Goal: Task Accomplishment & Management: Complete application form

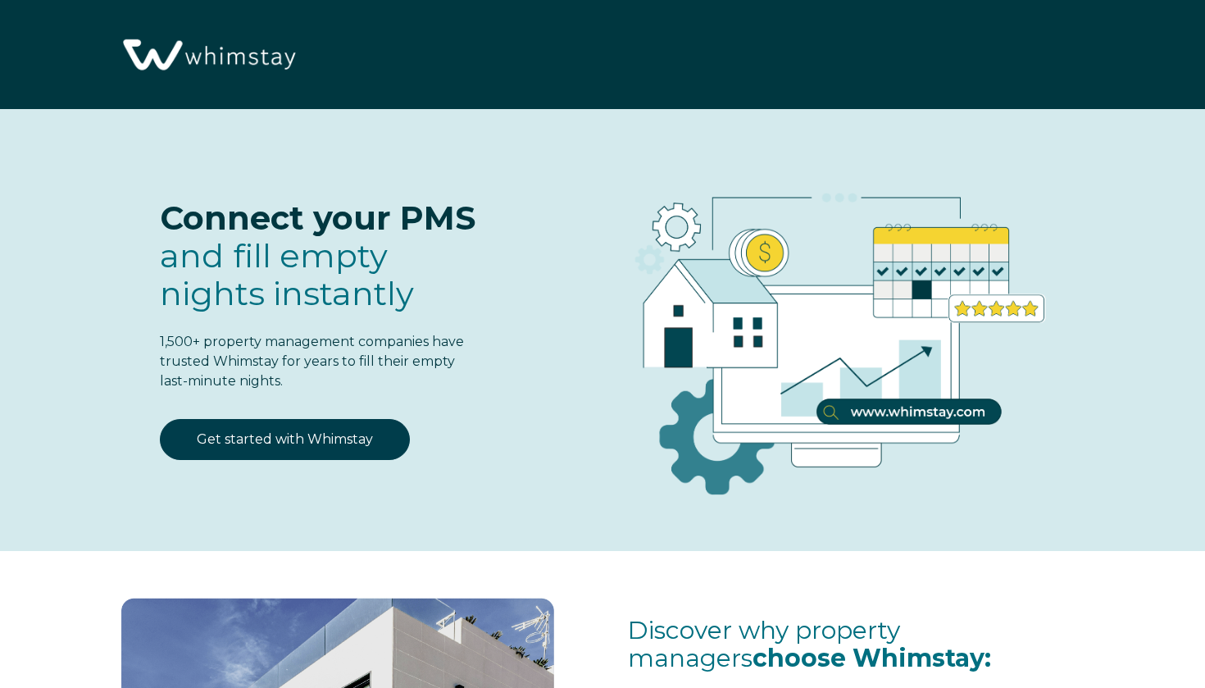
select select "KE"
select select "Standard"
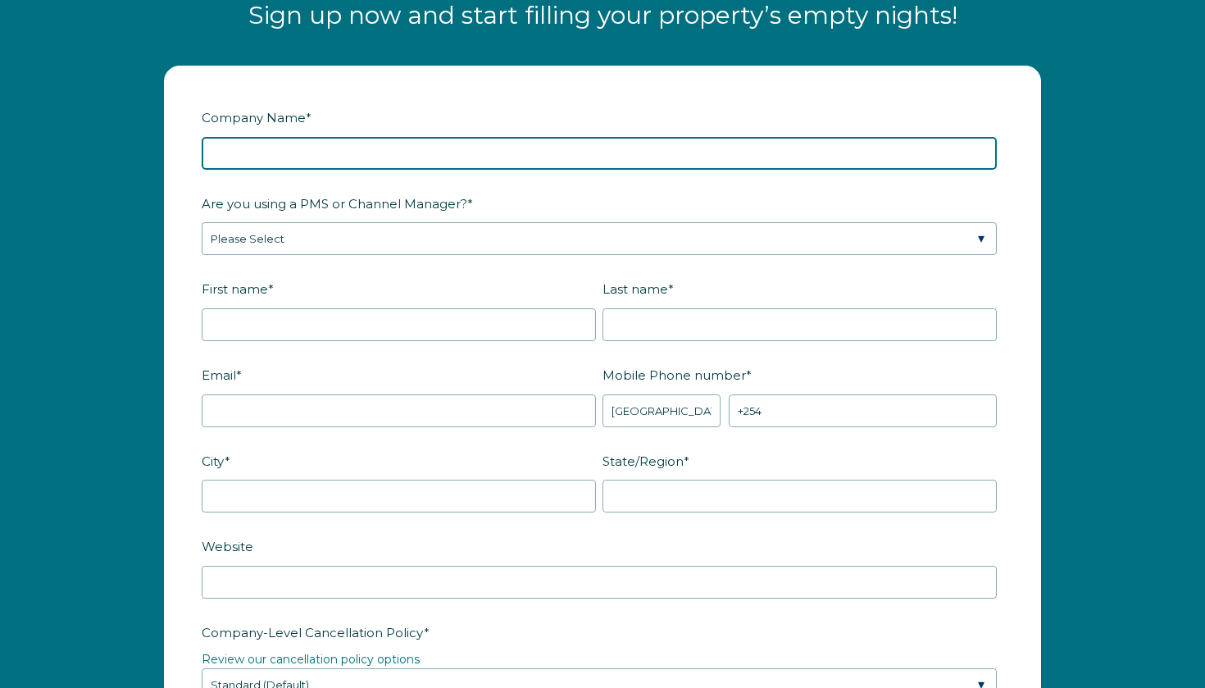
click at [467, 143] on input "Company Name *" at bounding box center [599, 153] width 795 height 33
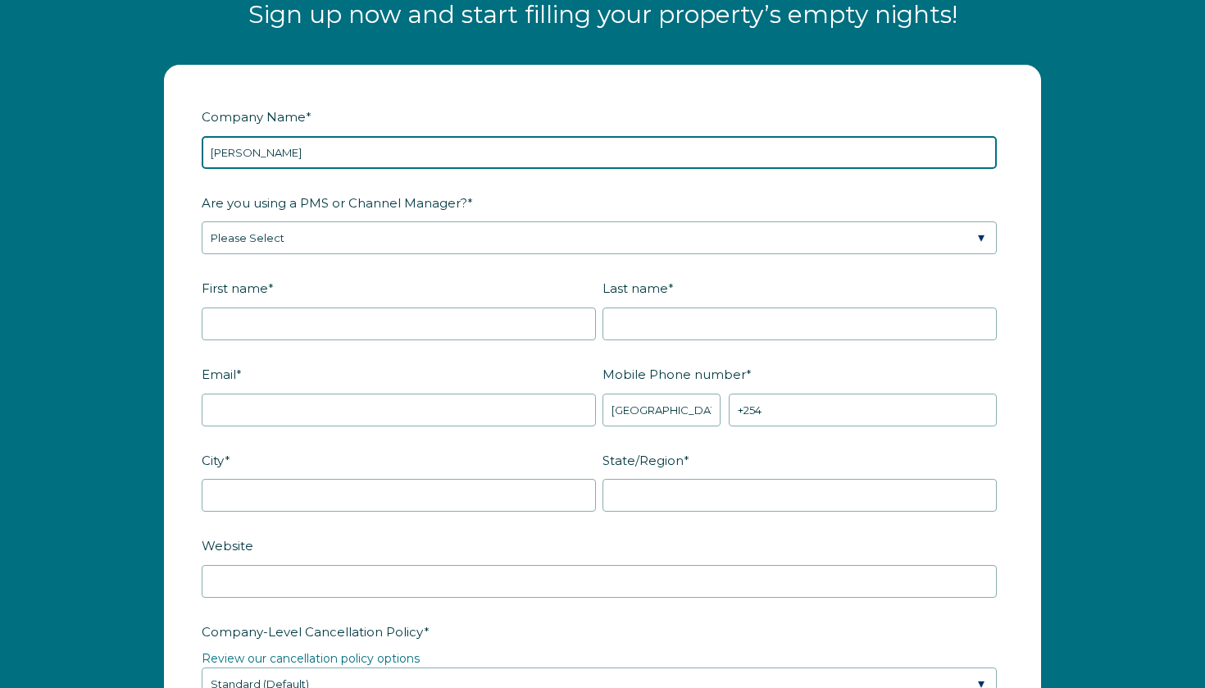
click at [215, 144] on input "[PERSON_NAME]" at bounding box center [599, 152] width 795 height 33
type input "[PERSON_NAME]"
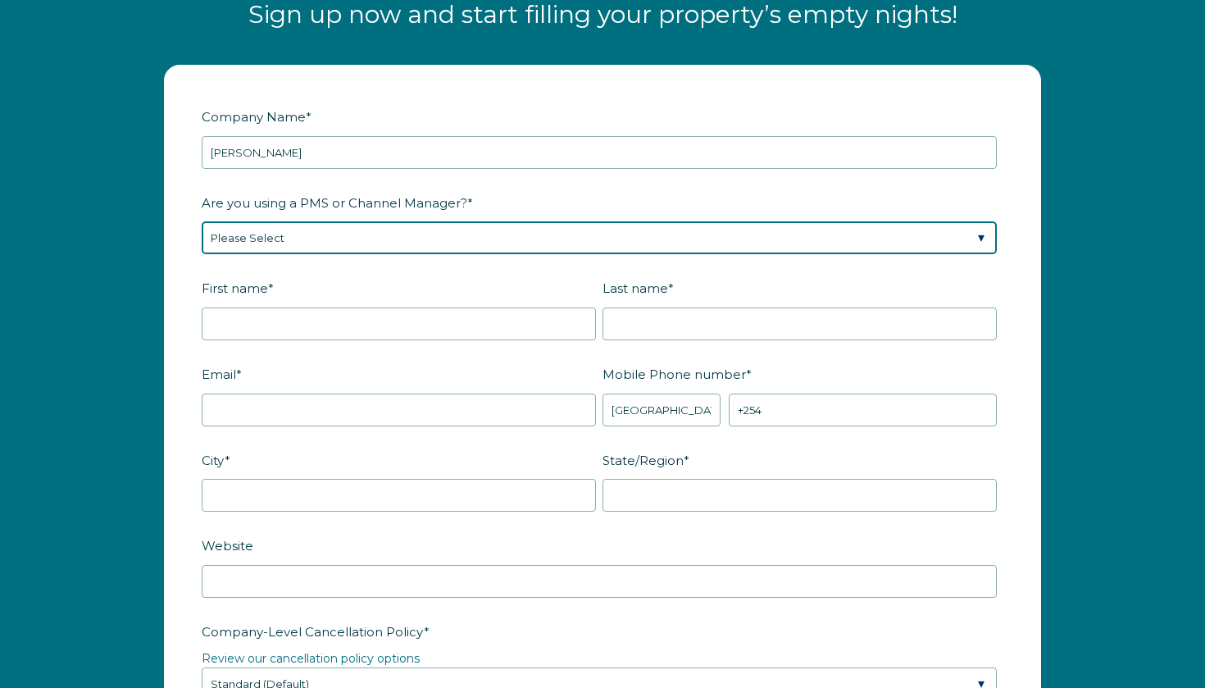
select select "Guesty"
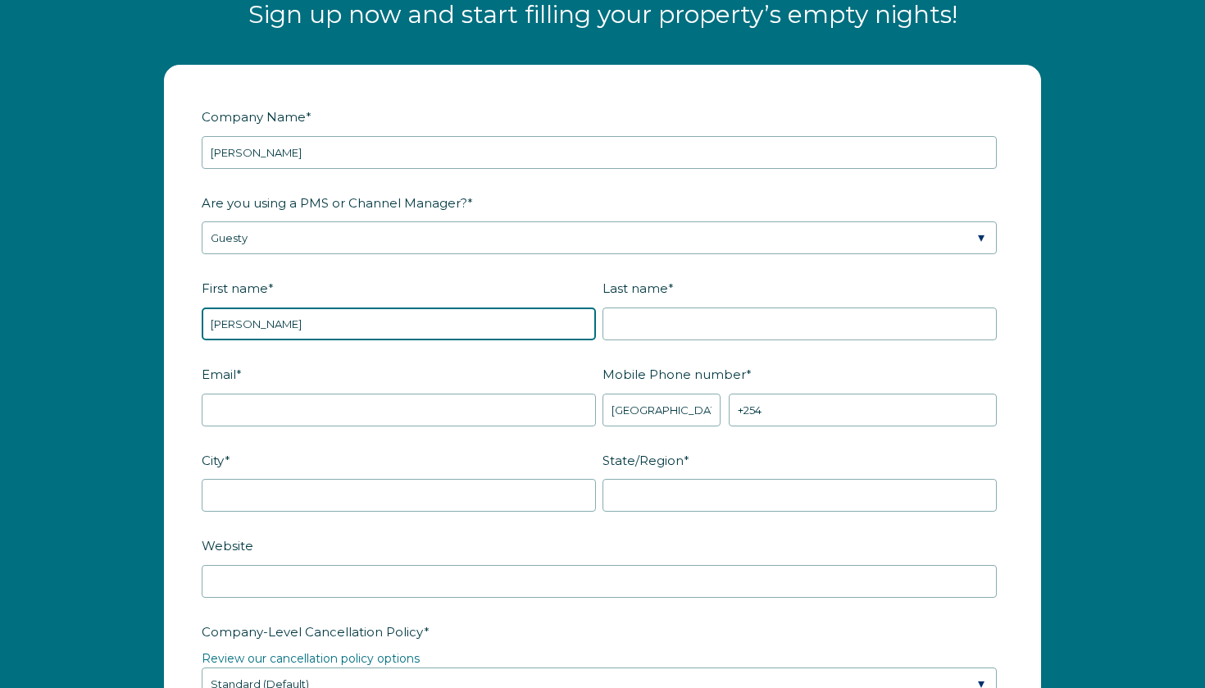
type input "[PERSON_NAME]"
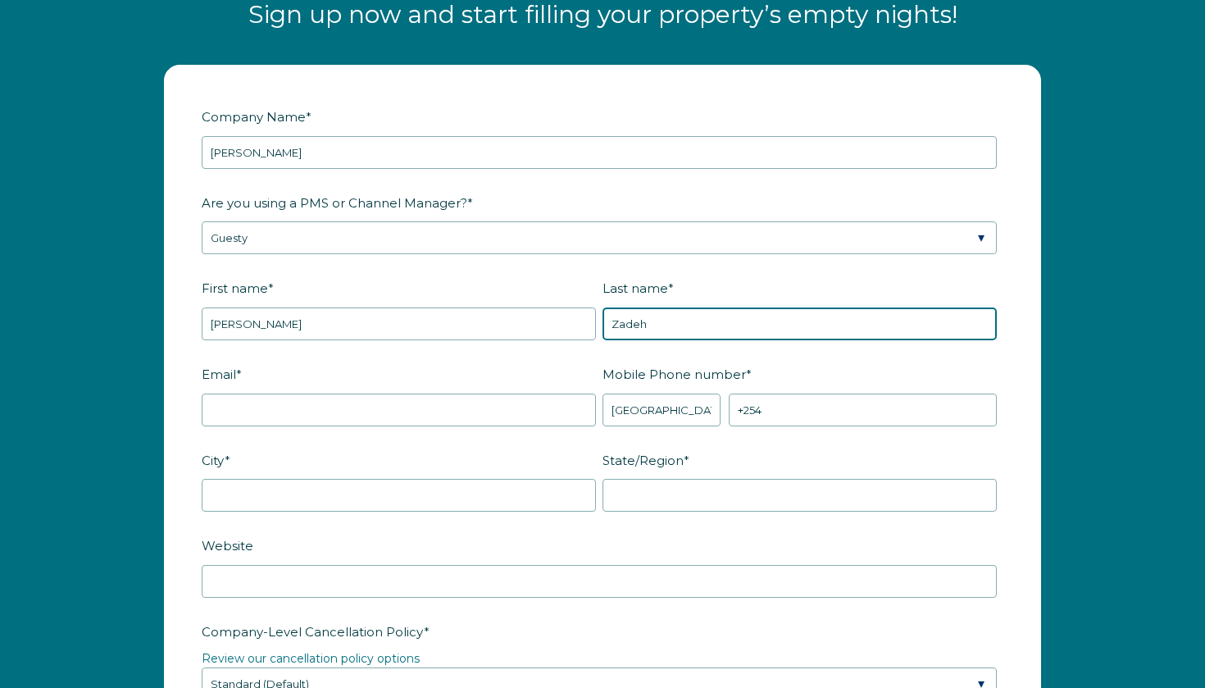
type input "Zadeh"
click at [525, 382] on label "Email *" at bounding box center [402, 374] width 401 height 29
click at [525, 394] on input "Email *" at bounding box center [399, 410] width 394 height 33
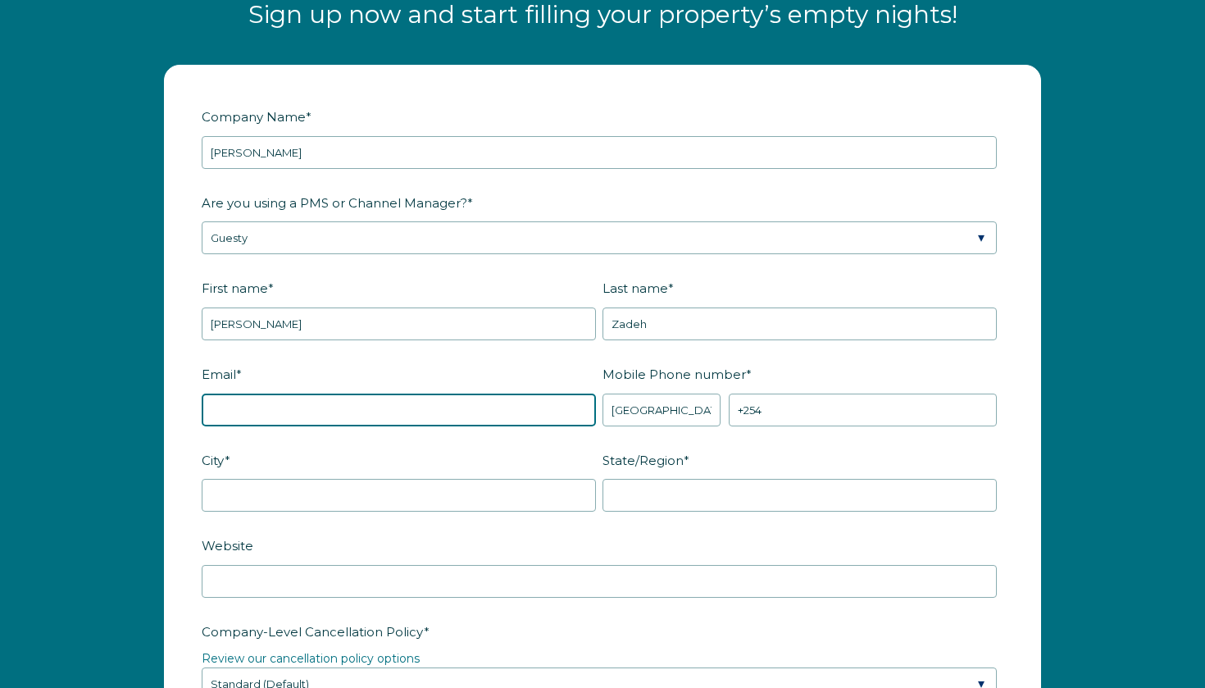
click at [525, 412] on input "Email *" at bounding box center [399, 410] width 394 height 33
type input "[EMAIL_ADDRESS][DOMAIN_NAME]"
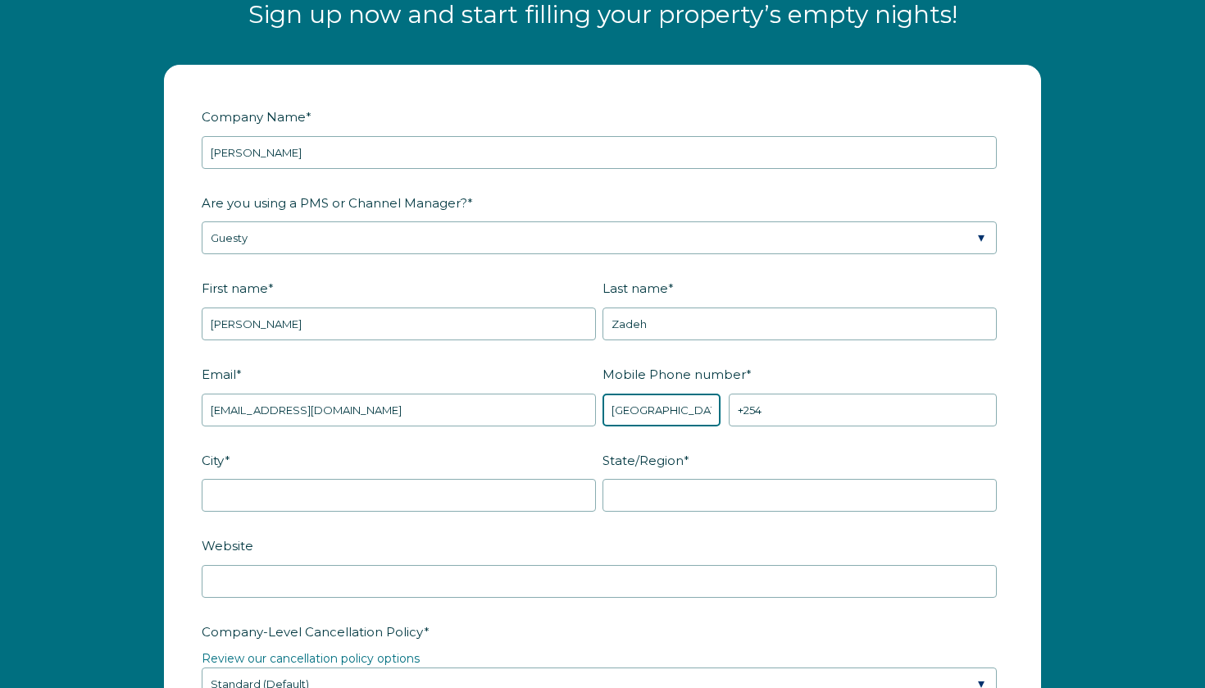
select select "DK"
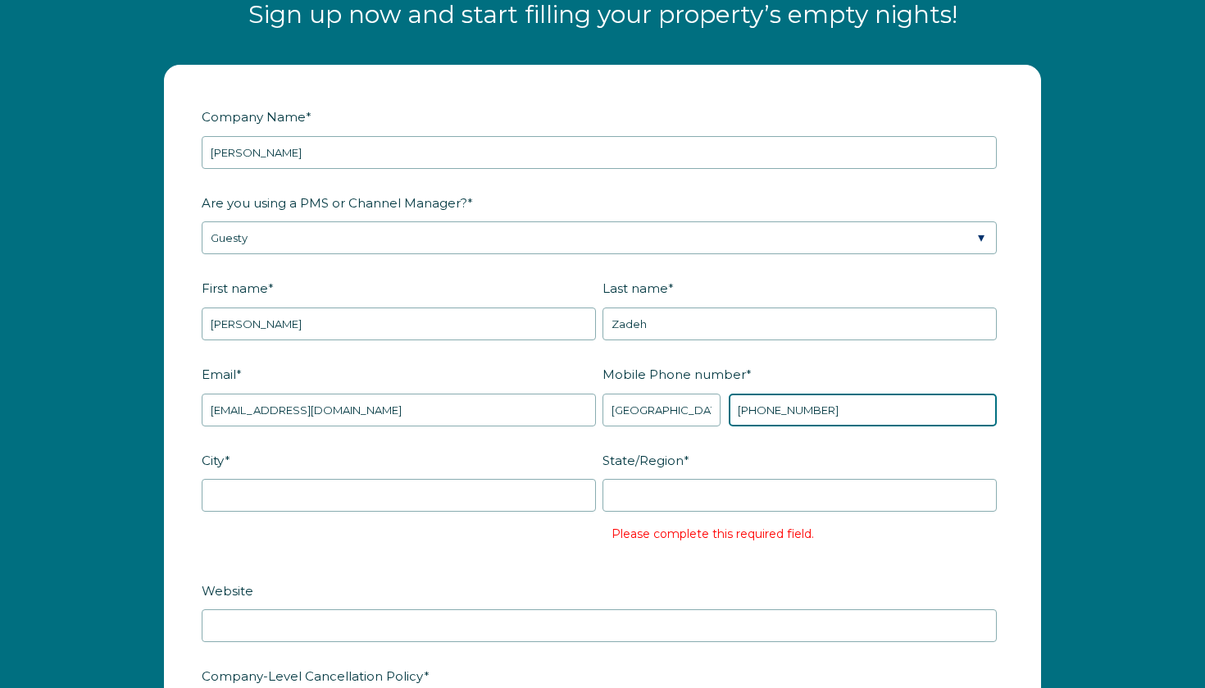
type input "[PHONE_NUMBER]"
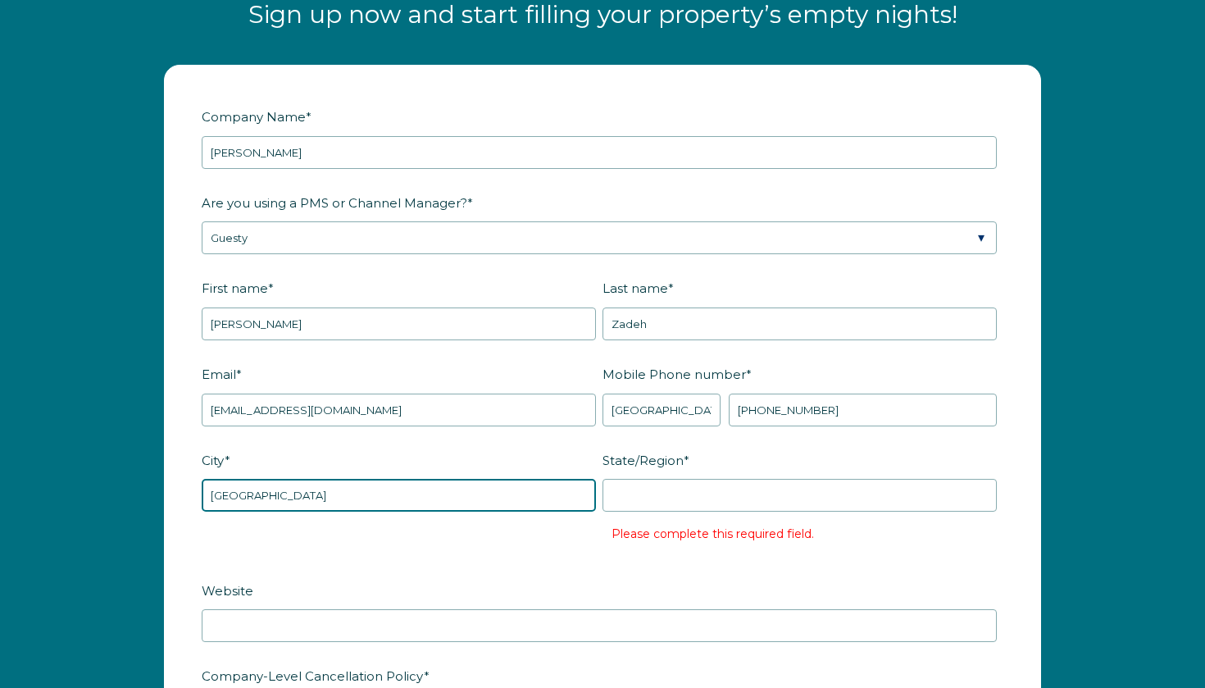
type input "[GEOGRAPHIC_DATA]"
click at [750, 526] on label "Please complete this required field." at bounding box center [713, 533] width 203 height 15
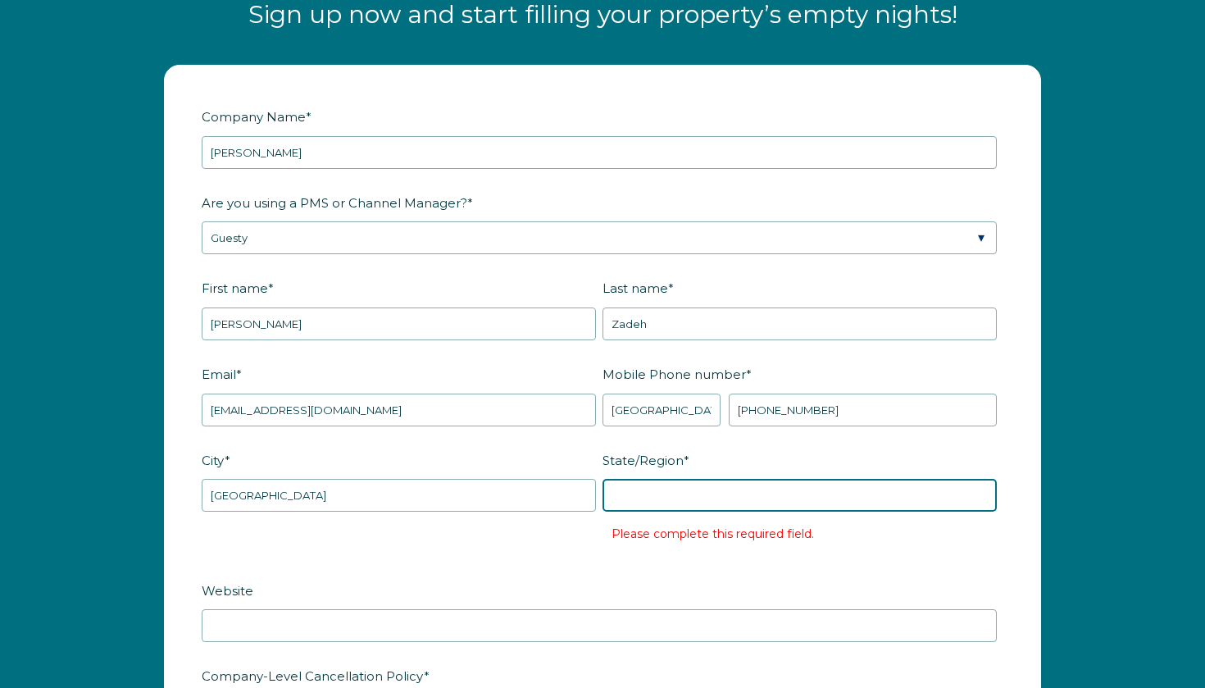
click at [708, 499] on input "State/Region *" at bounding box center [800, 495] width 394 height 33
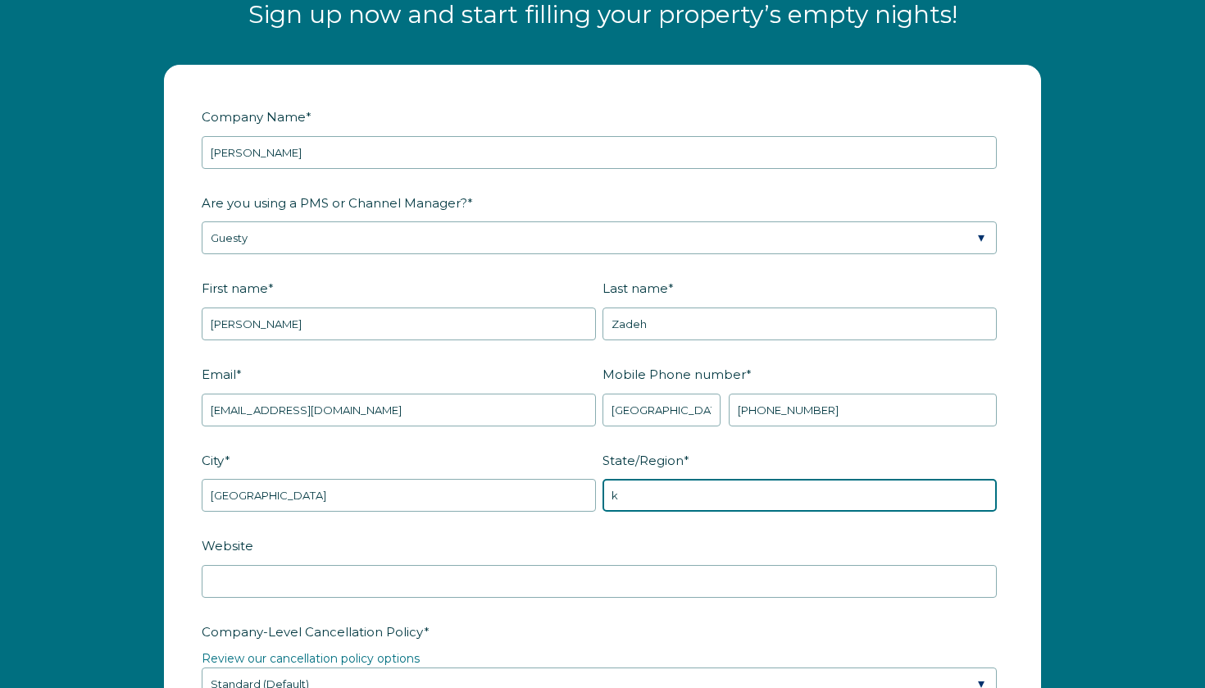
type input "k"
click at [658, 597] on fieldset "Website" at bounding box center [603, 574] width 802 height 86
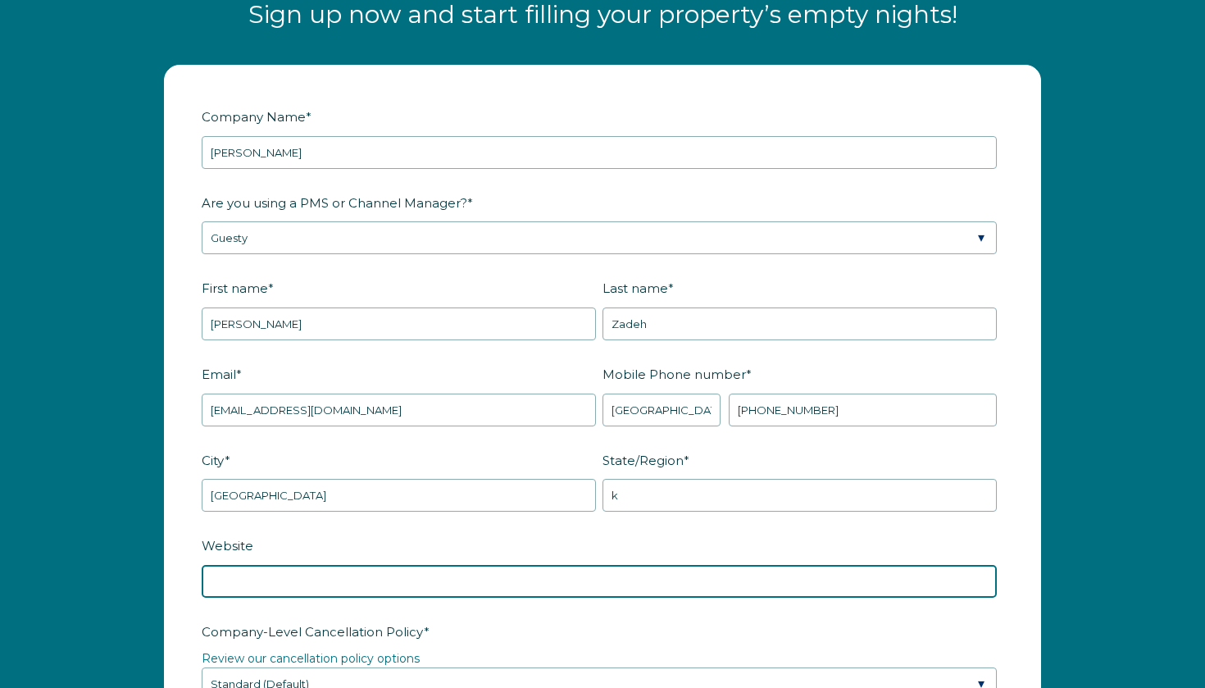
paste input "[URL][DOMAIN_NAME]"
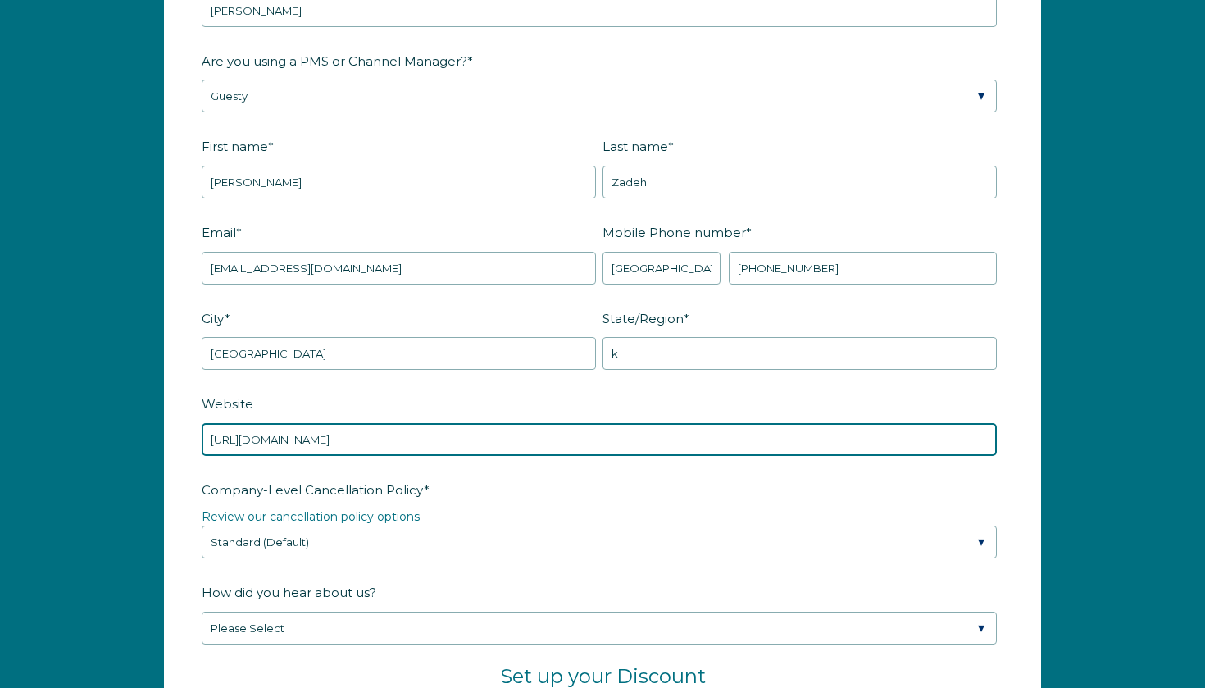
scroll to position [2248, 0]
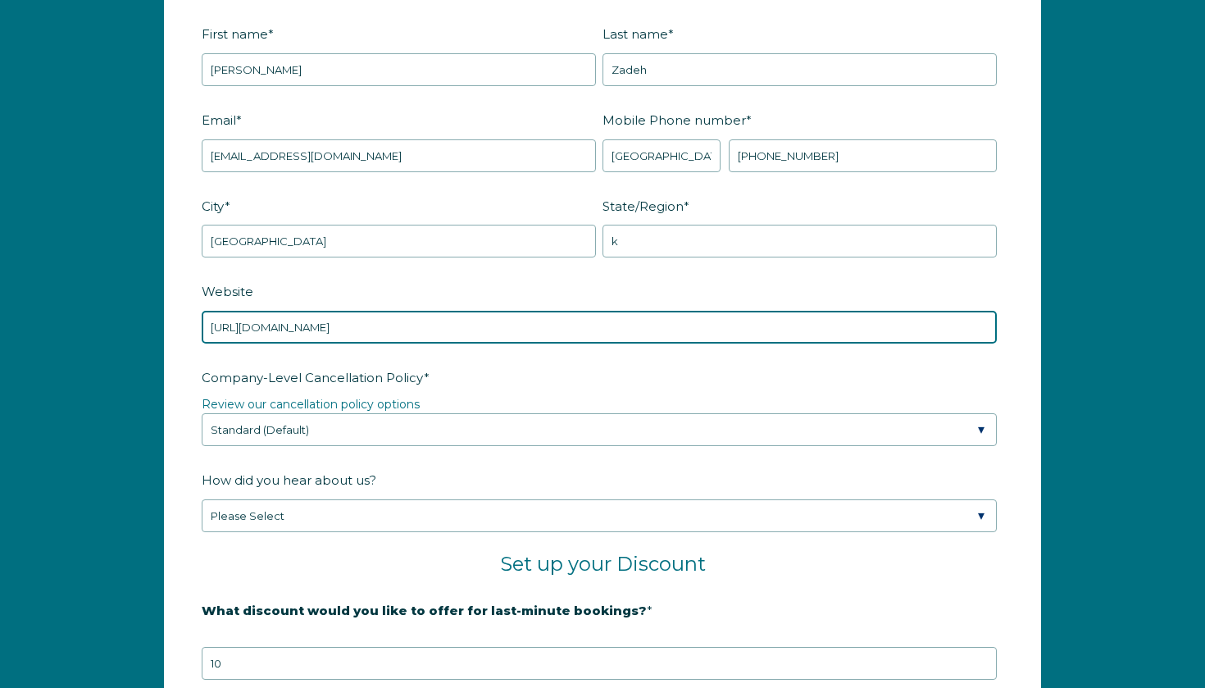
type input "[URL][DOMAIN_NAME]"
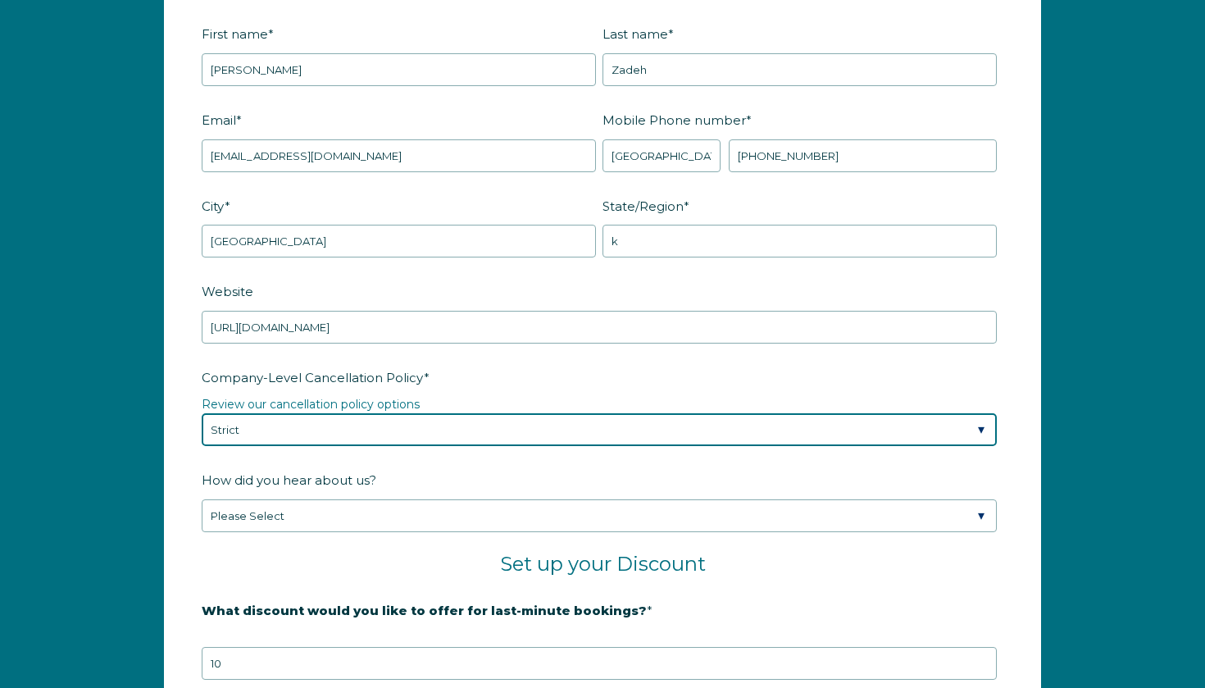
select select "Moderate"
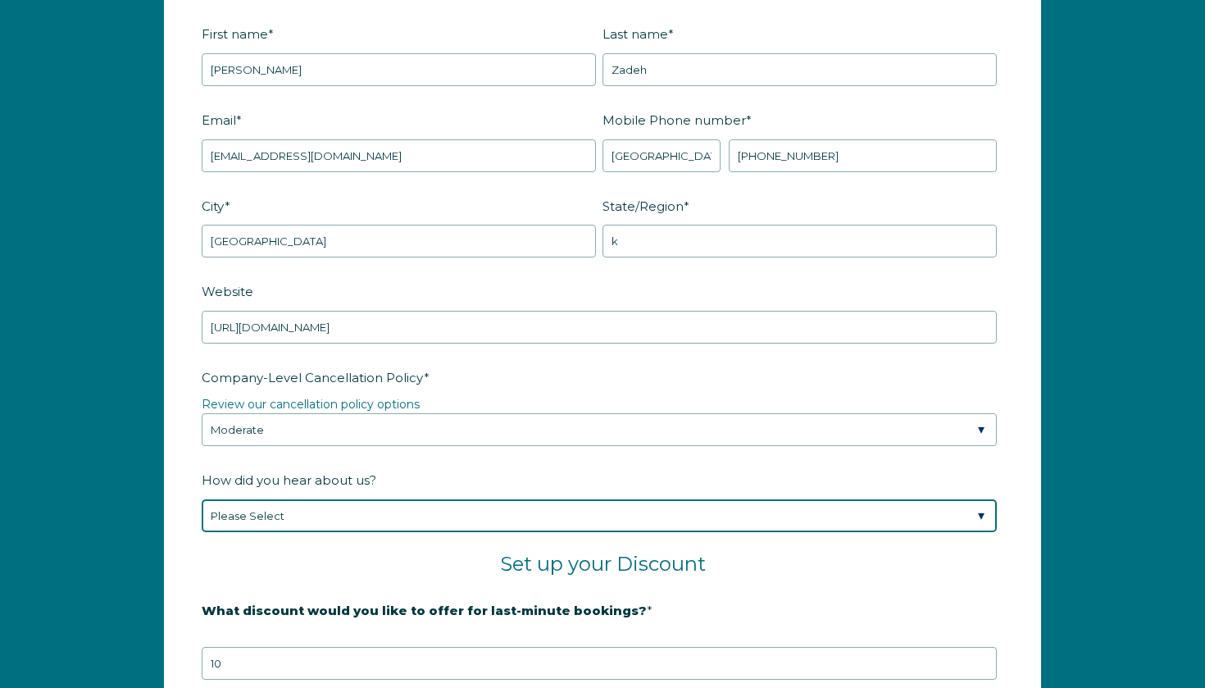
select select "Other"
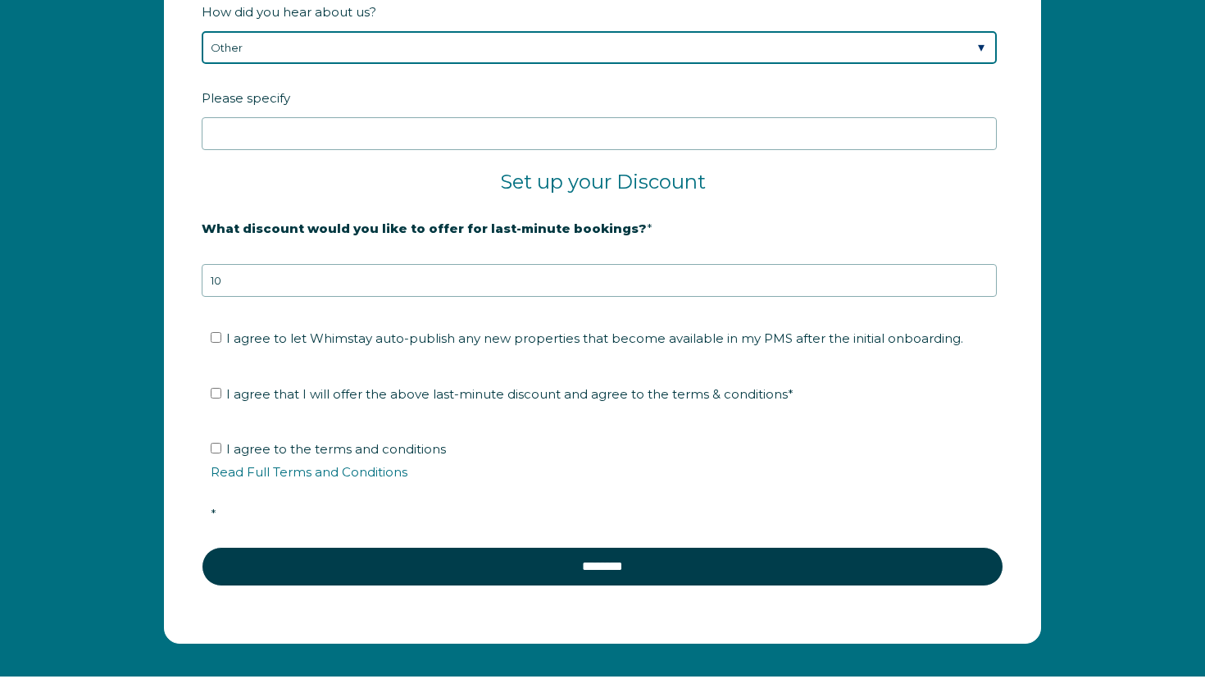
scroll to position [2721, 0]
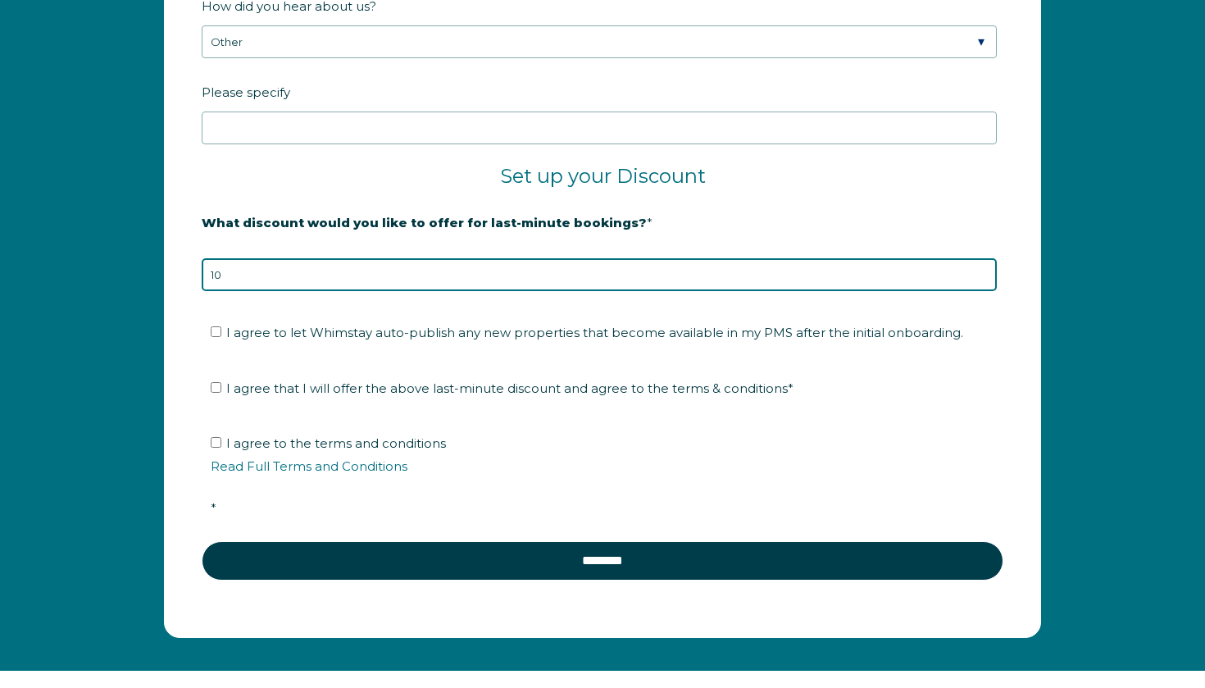
click at [325, 286] on input "10" at bounding box center [599, 274] width 795 height 33
type input "6"
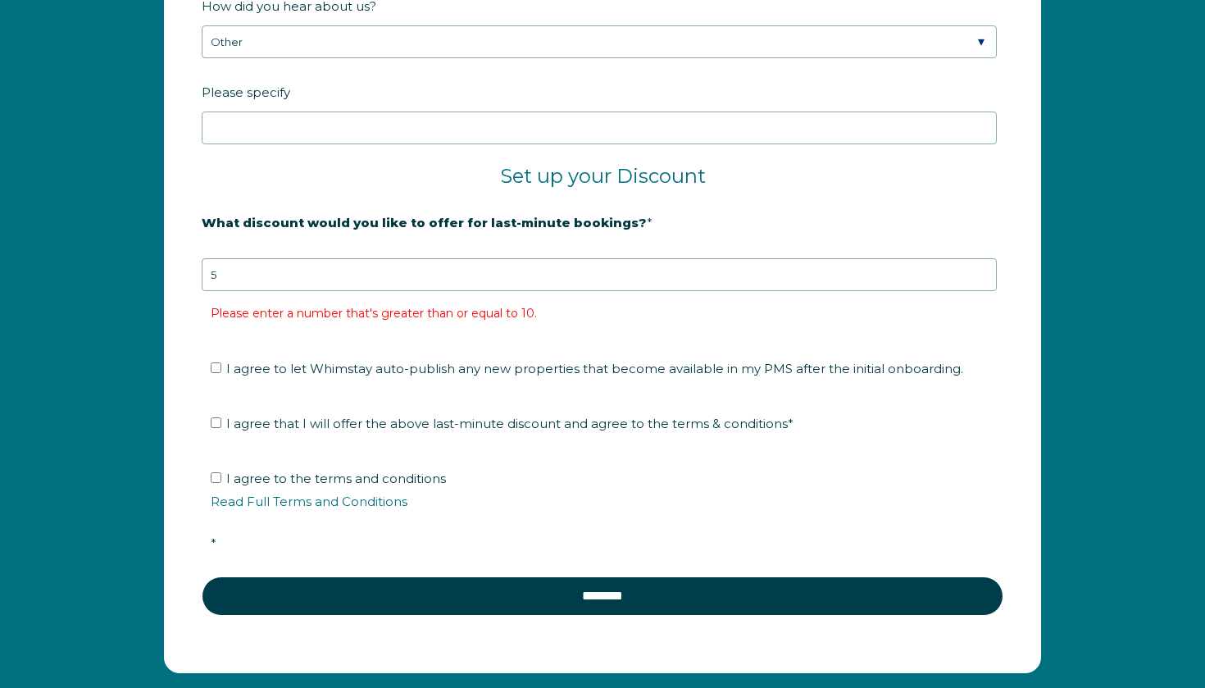
click at [213, 315] on form "Company Name * [PERSON_NAME] Are you using a PMS or Channel Manager? * Please S…" at bounding box center [603, 4] width 876 height 1335
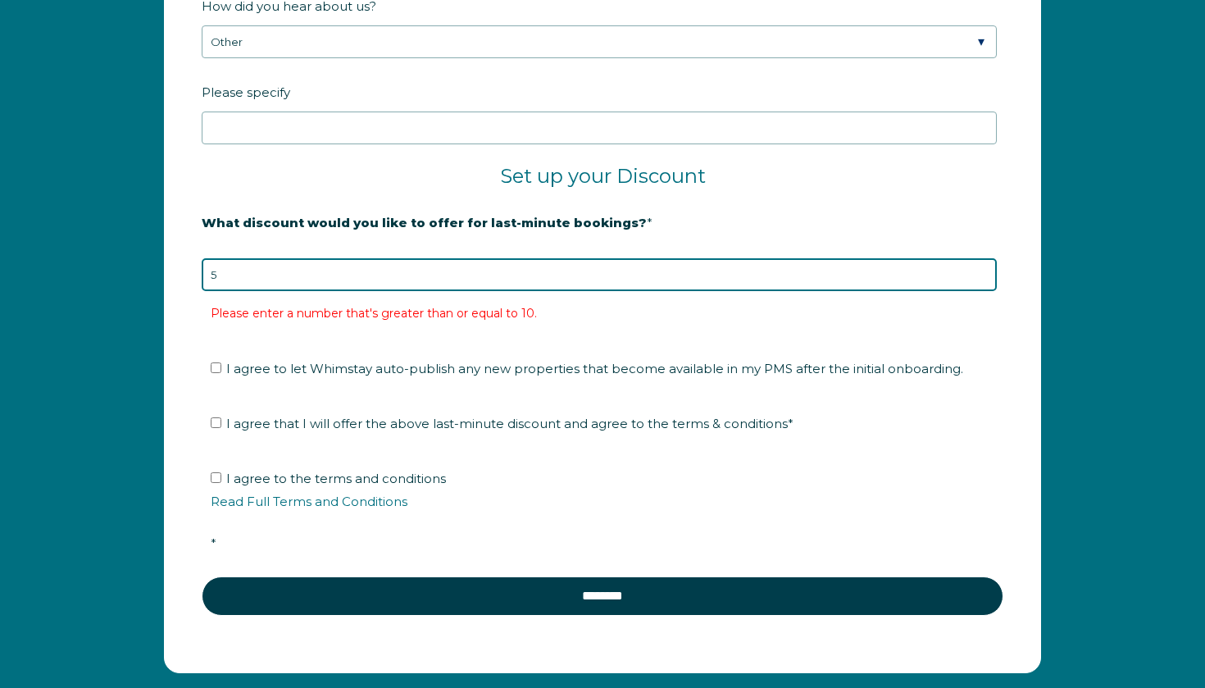
click at [244, 283] on input "5" at bounding box center [599, 274] width 795 height 33
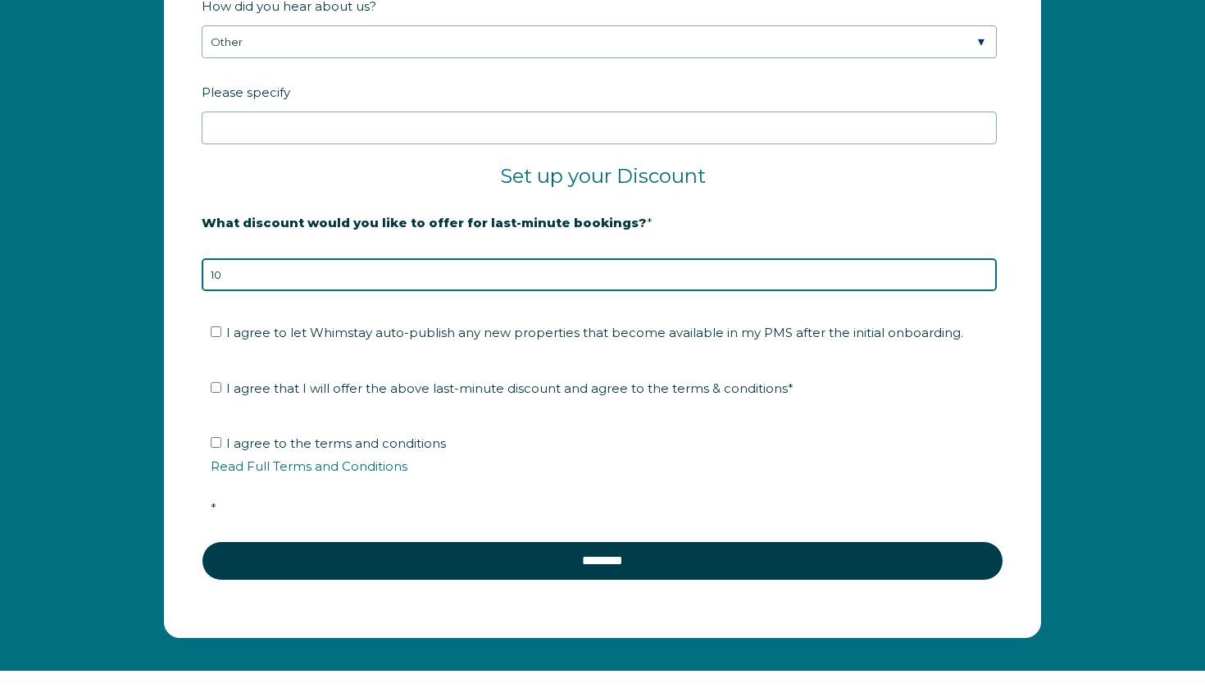
type input "10"
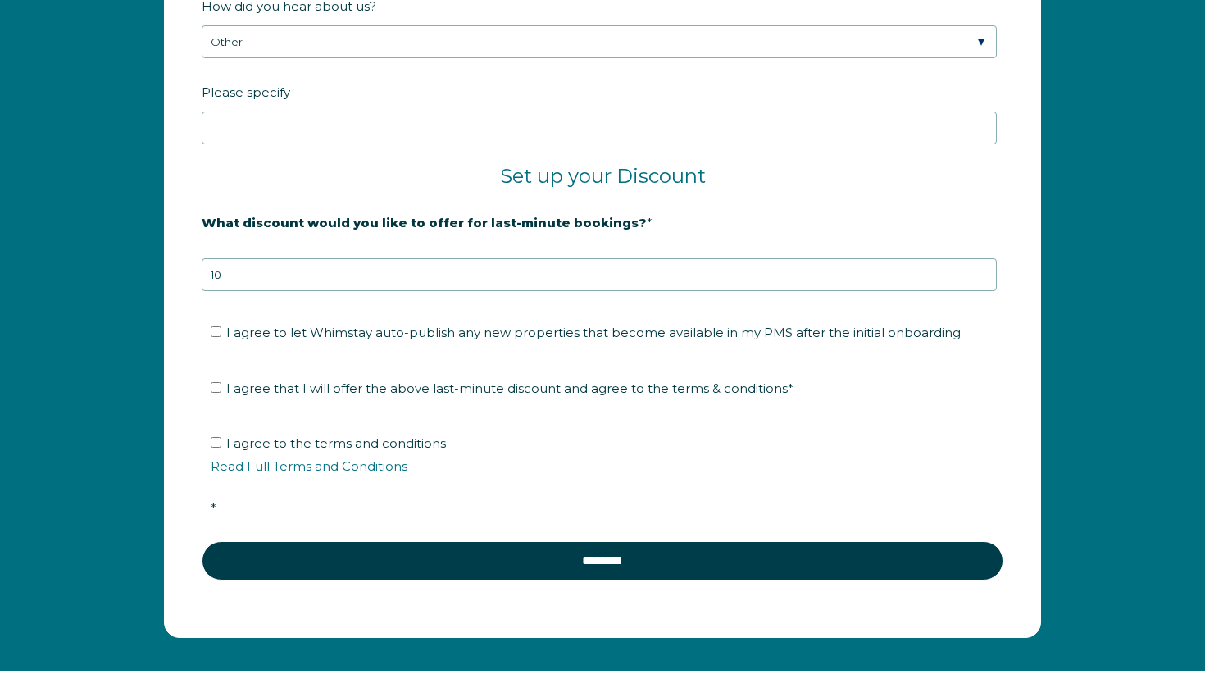
click at [224, 385] on label "I agree that I will offer the above last-minute discount and agree to the terms…" at bounding box center [502, 388] width 583 height 16
click at [221, 385] on input "I agree that I will offer the above last-minute discount and agree to the terms…" at bounding box center [216, 387] width 11 height 11
checkbox input "true"
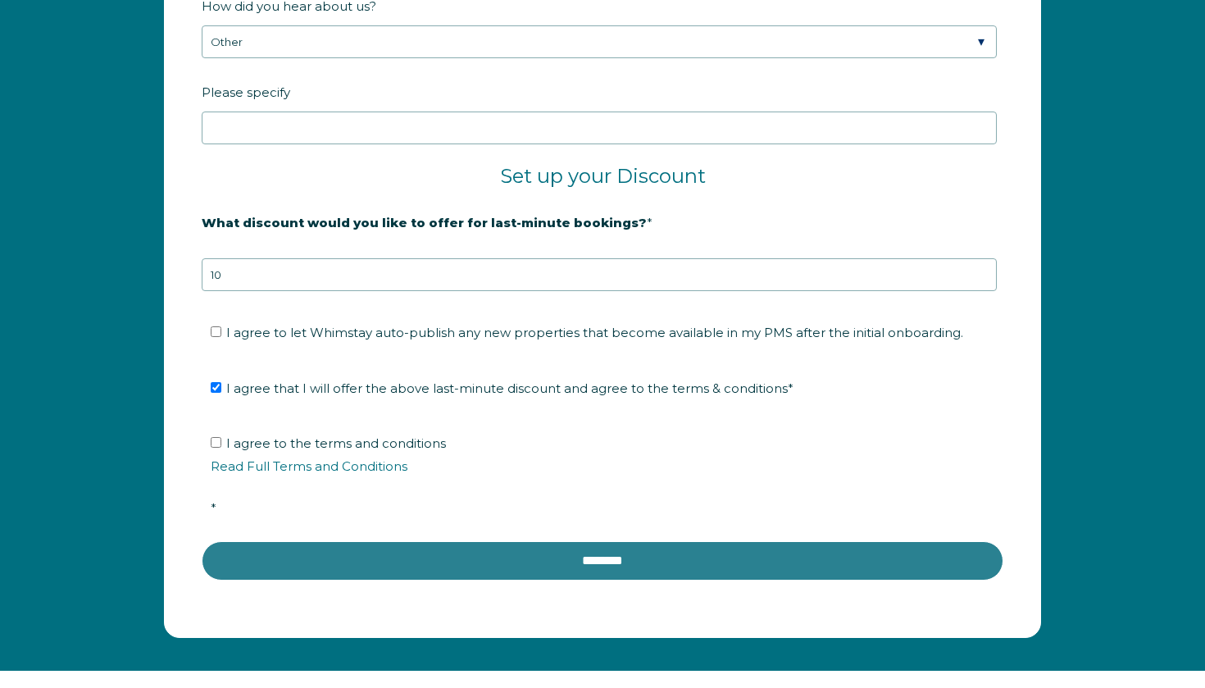
click at [415, 554] on input "********" at bounding box center [603, 560] width 802 height 39
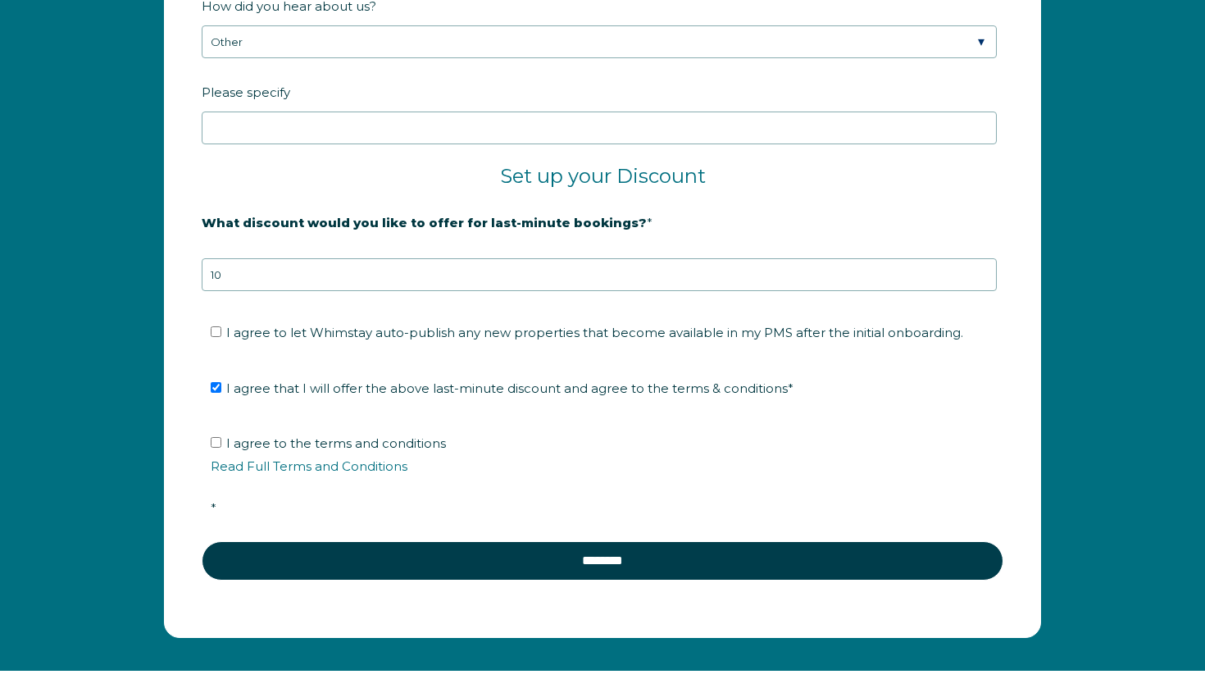
click at [266, 445] on span "I agree to the terms and conditions Read Full Terms and Conditions *" at bounding box center [608, 475] width 795 height 80
click at [221, 445] on input "I agree to the terms and conditions Read Full Terms and Conditions *" at bounding box center [216, 442] width 11 height 11
checkbox input "true"
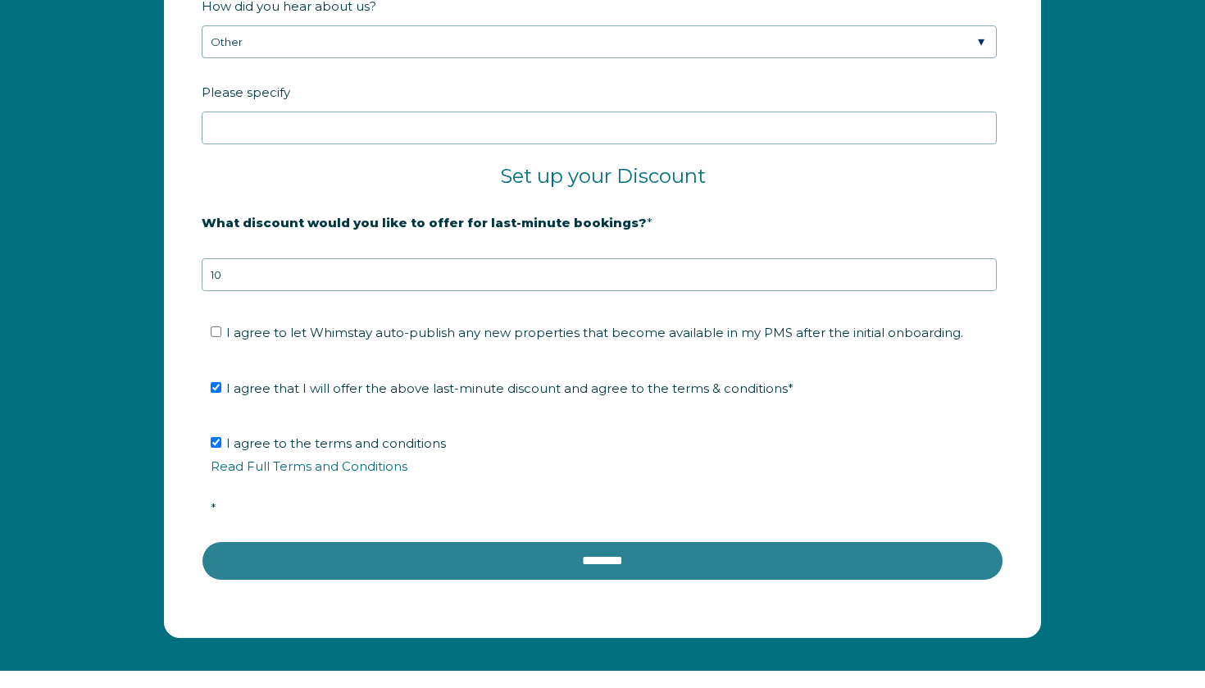
click at [368, 558] on input "********" at bounding box center [603, 560] width 802 height 39
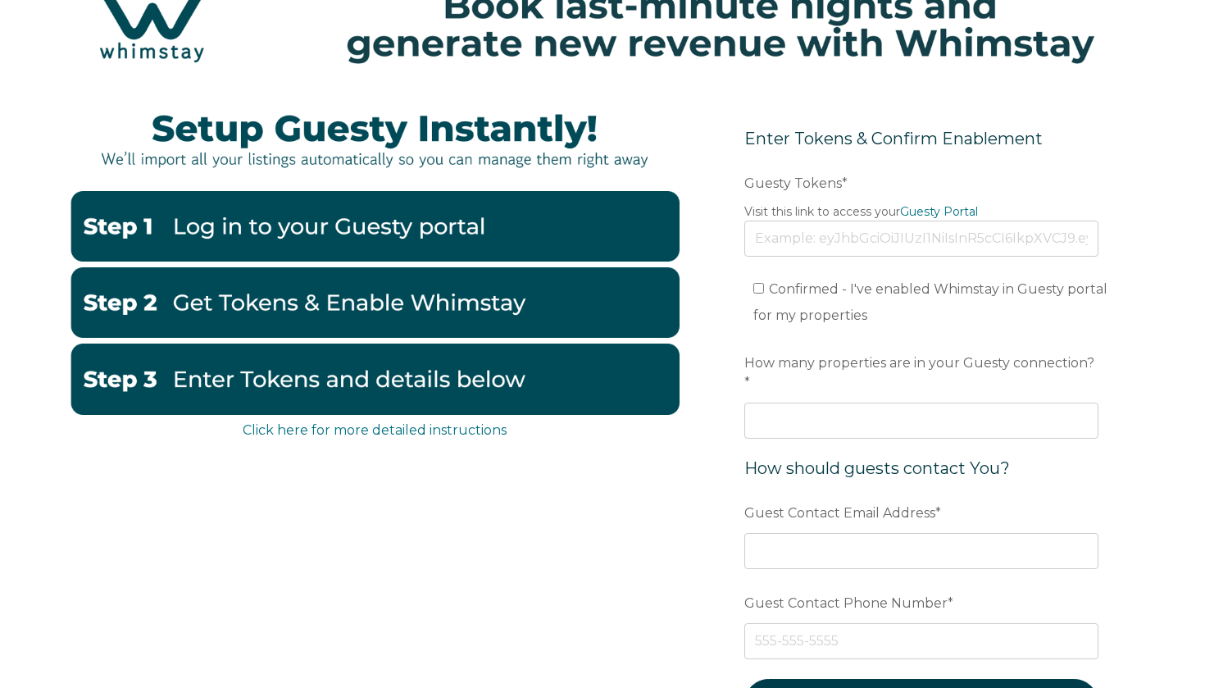
scroll to position [164, 0]
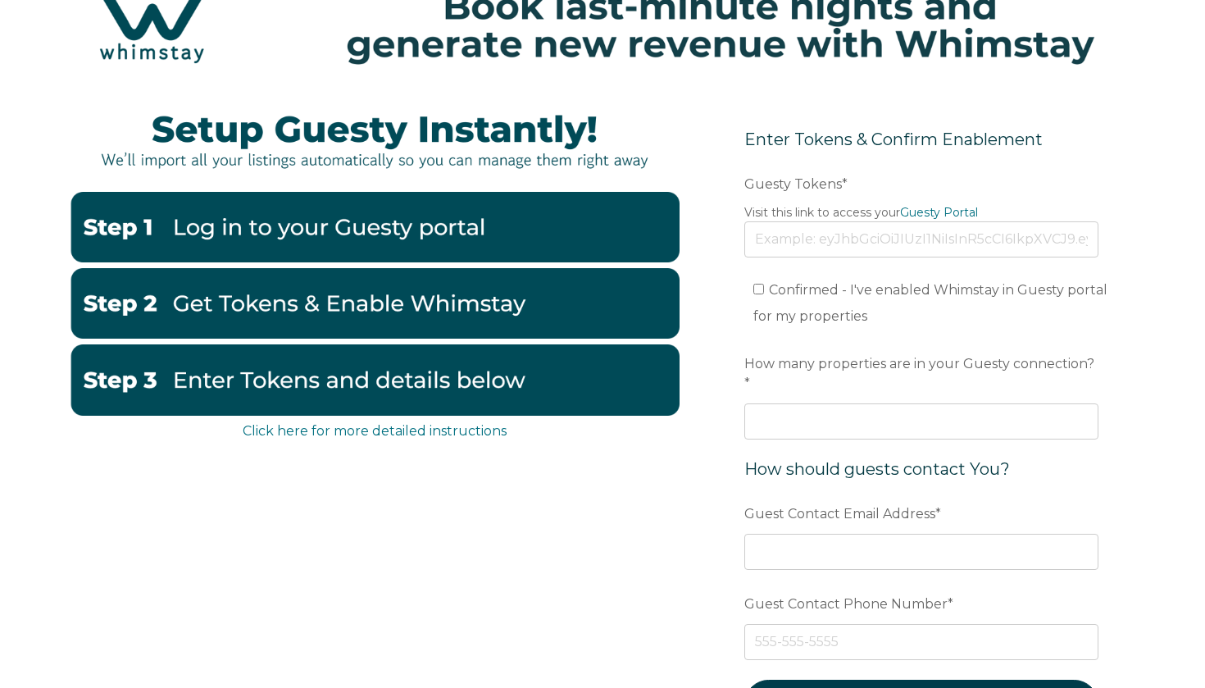
click at [580, 224] on img at bounding box center [375, 227] width 610 height 71
click at [832, 242] on input "Guesty Tokens *" at bounding box center [922, 239] width 354 height 36
paste input "eyJhbGciOiJIUzI1NiIsInR5cCI6IkpXVCJ9.eyJ0b2tlbklkIjoiNjhkNTFjMTI3NGQ0MWE2YWQxZD…"
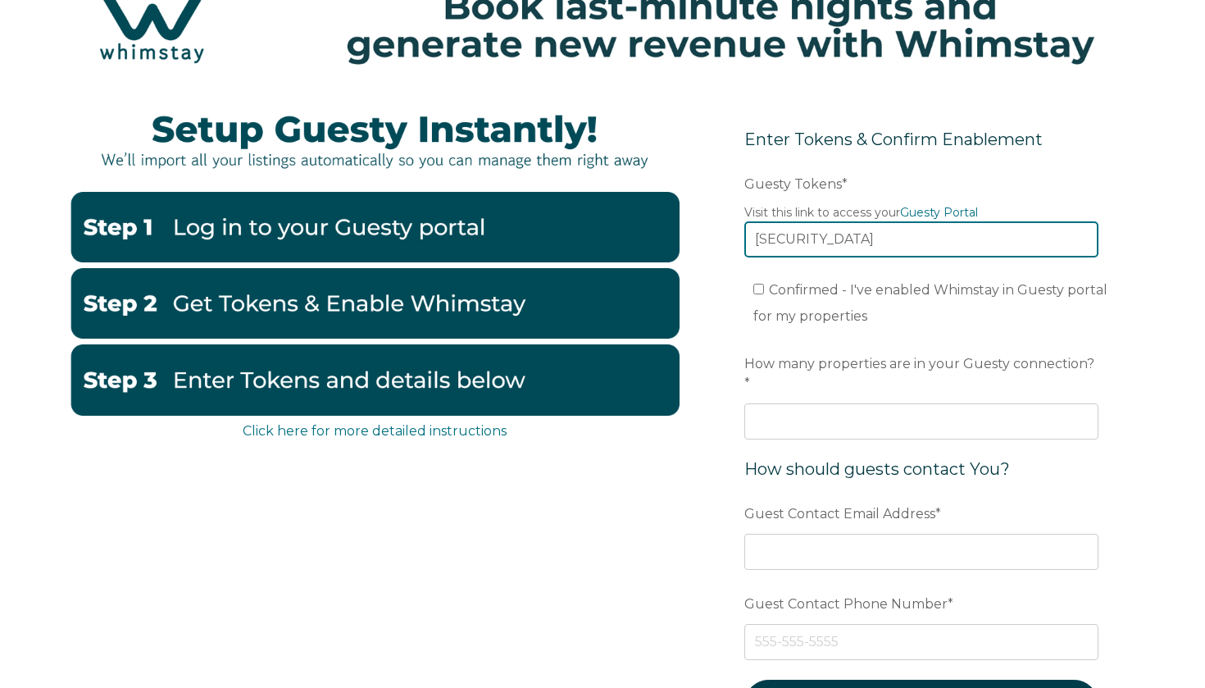
type input "eyJhbGciOiJIUzI1NiIsInR5cCI6IkpXVCJ9.eyJ0b2tlbklkIjoiNjhkNTFjMTI3NGQ0MWE2YWQxZD…"
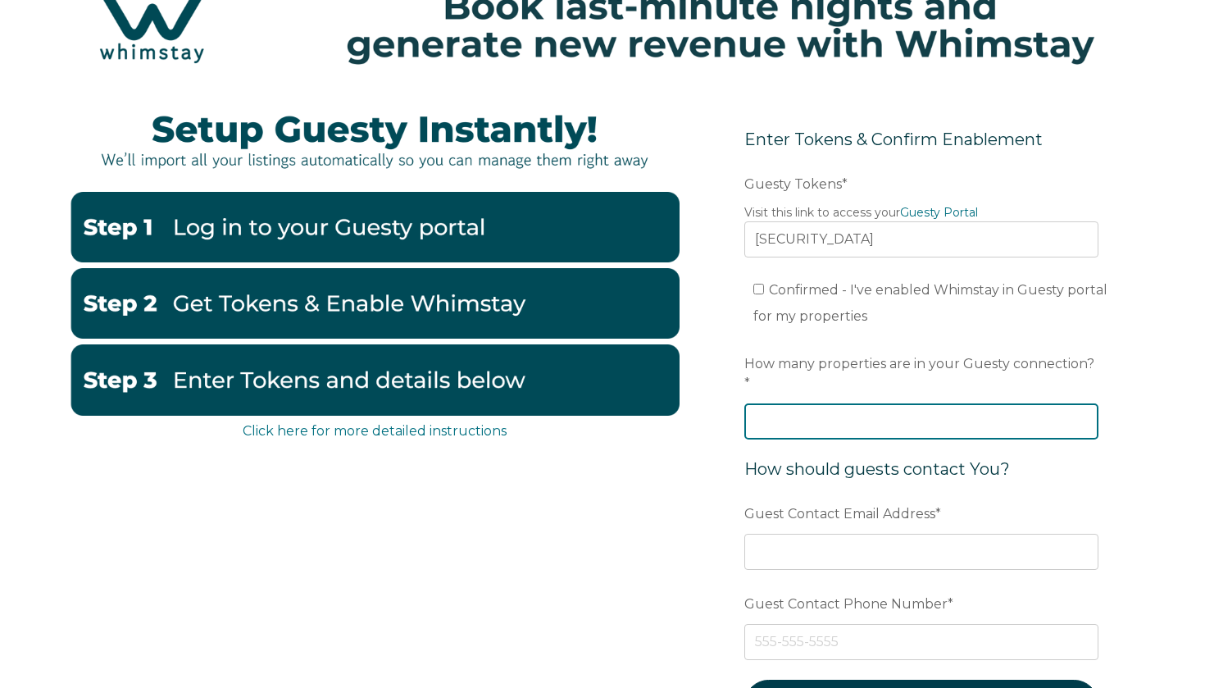
click at [810, 413] on input "How many properties are in your Guesty connection? *" at bounding box center [922, 421] width 354 height 36
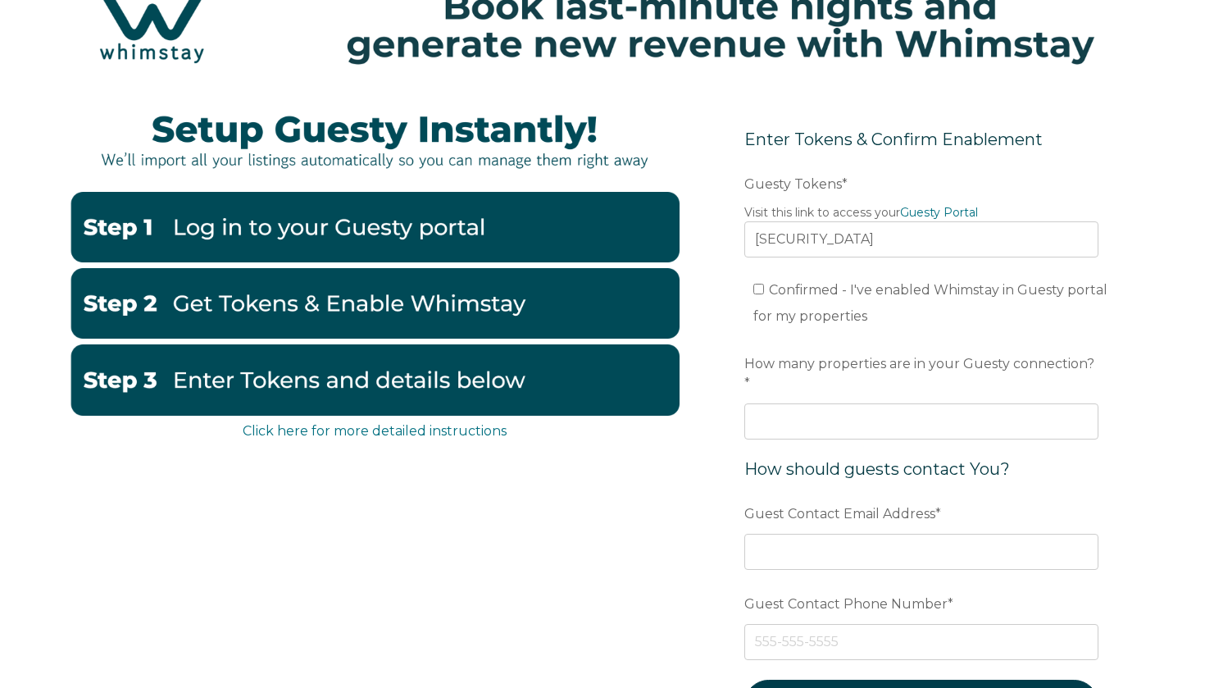
click at [797, 294] on span "Confirmed - I've enabled Whimstay in Guesty portal for my properties" at bounding box center [931, 303] width 354 height 42
click at [764, 294] on input "Confirmed - I've enabled Whimstay in Guesty portal for my properties" at bounding box center [759, 289] width 11 height 11
checkbox input "true"
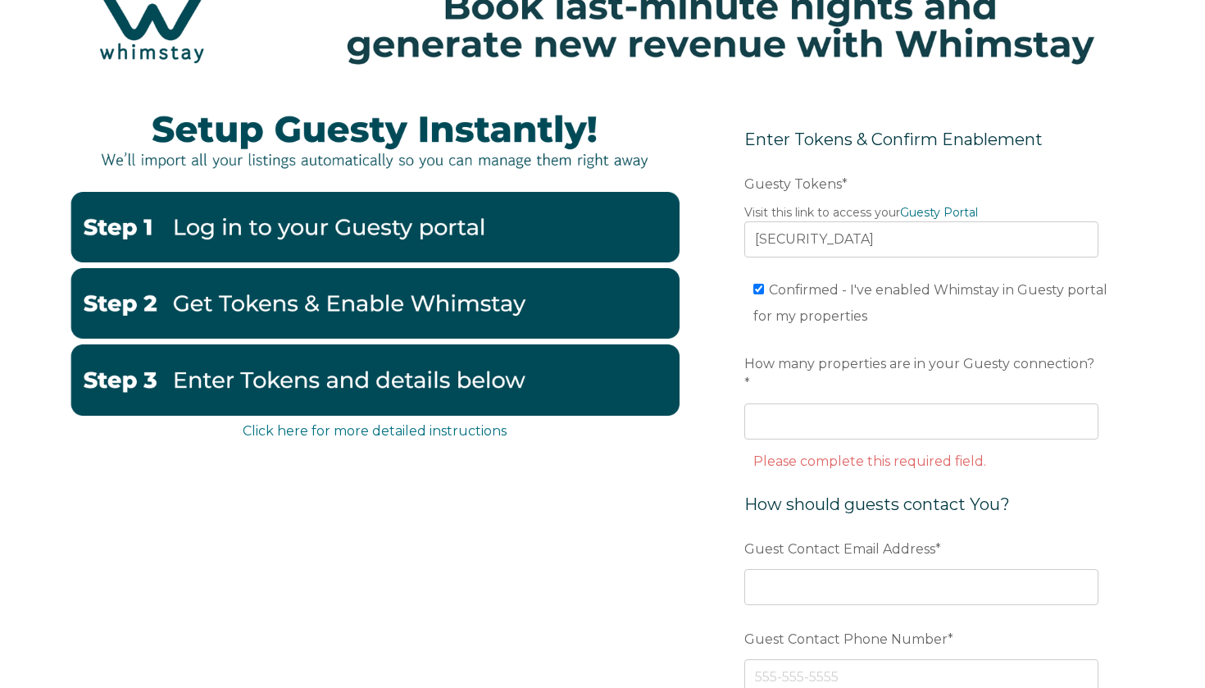
click at [827, 371] on span "How many properties are in your Guesty connection?" at bounding box center [920, 363] width 350 height 25
click at [827, 403] on input "How many properties are in your Guesty connection? *" at bounding box center [922, 421] width 354 height 36
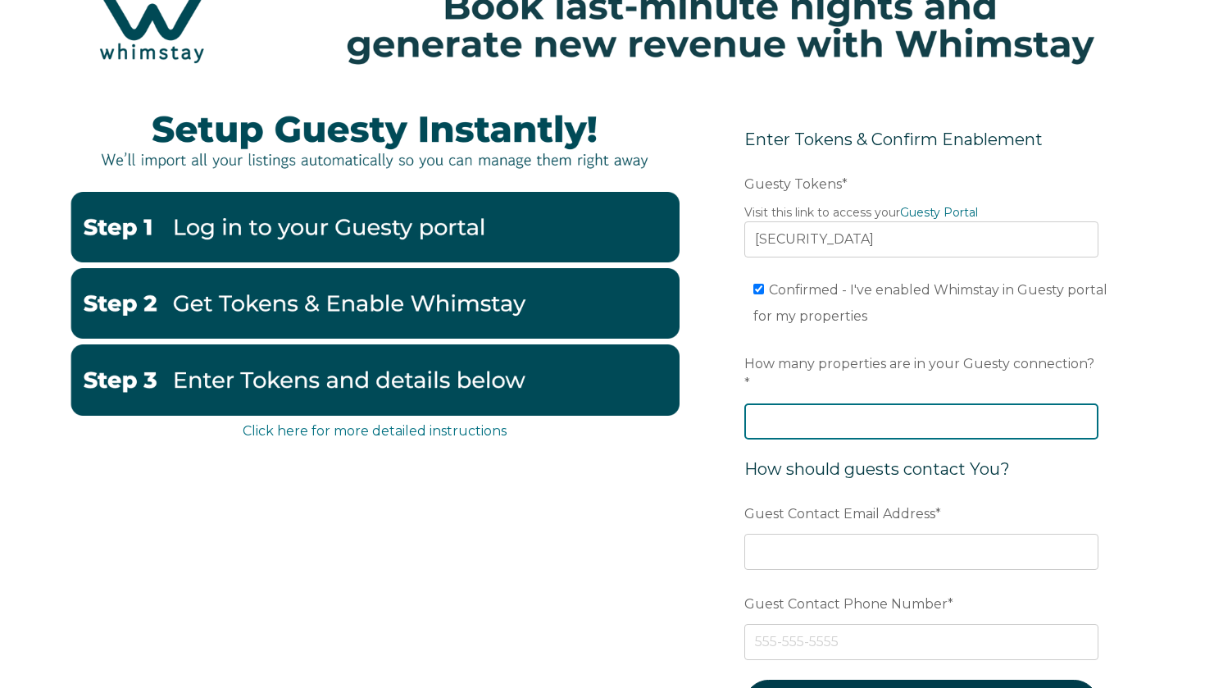
click at [827, 403] on input "How many properties are in your Guesty connection? *" at bounding box center [922, 421] width 354 height 36
type input "180"
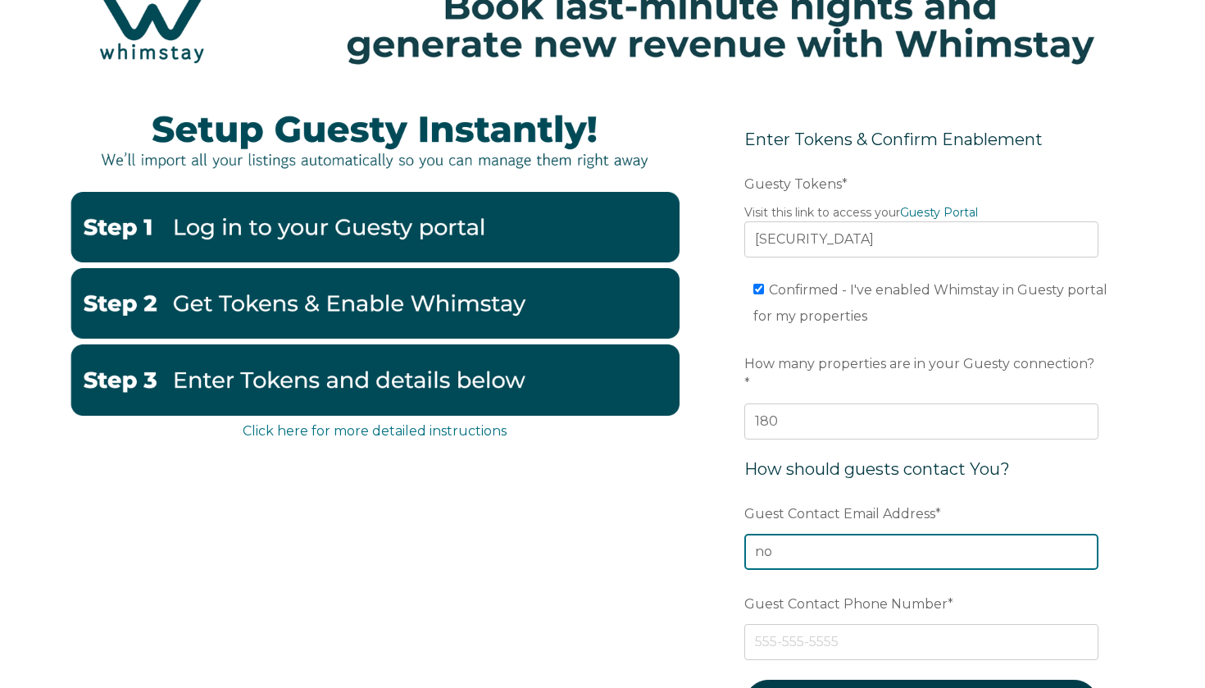
type input "n"
type input "relocation@nomadproperties.dk"
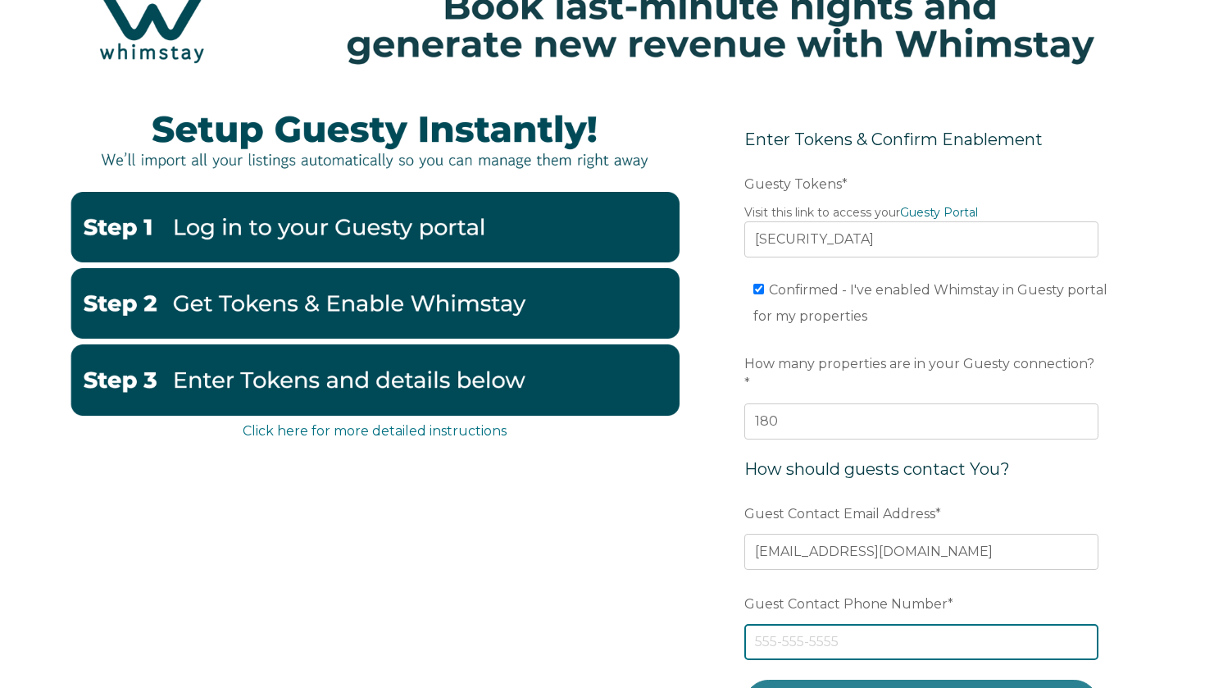
paste input "70 60 53 15"
type input "70 60 53 15"
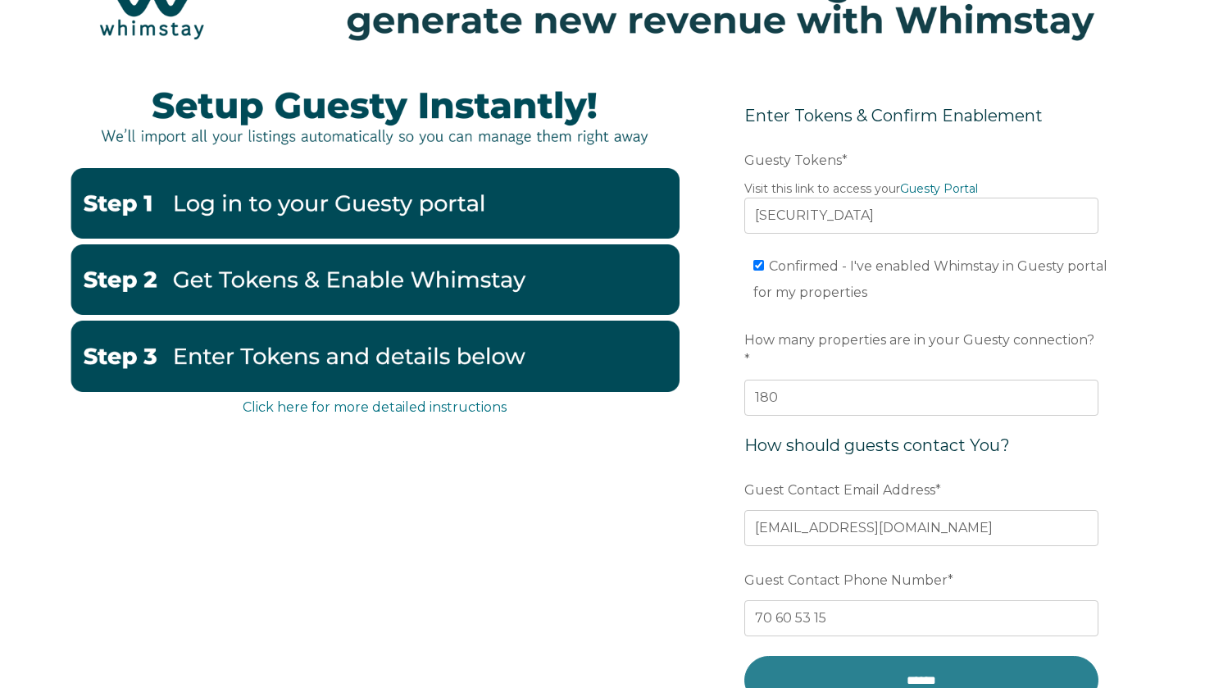
click at [875, 656] on input "******" at bounding box center [922, 680] width 354 height 48
